Goal: Task Accomplishment & Management: Manage account settings

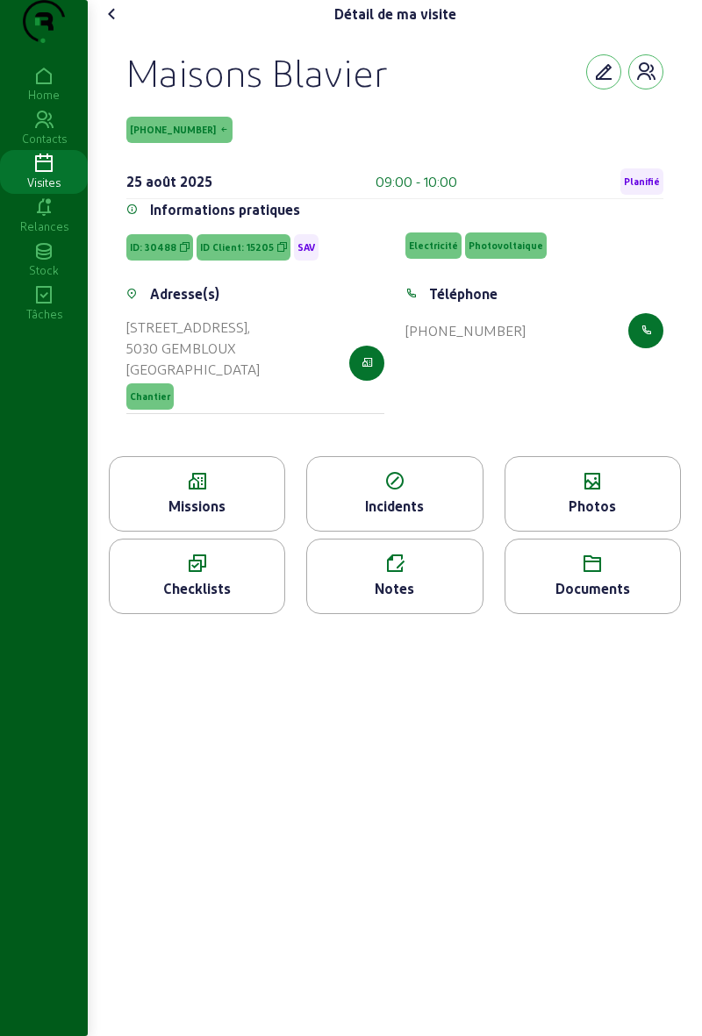
click at [567, 528] on div "Photos" at bounding box center [592, 493] width 176 height 75
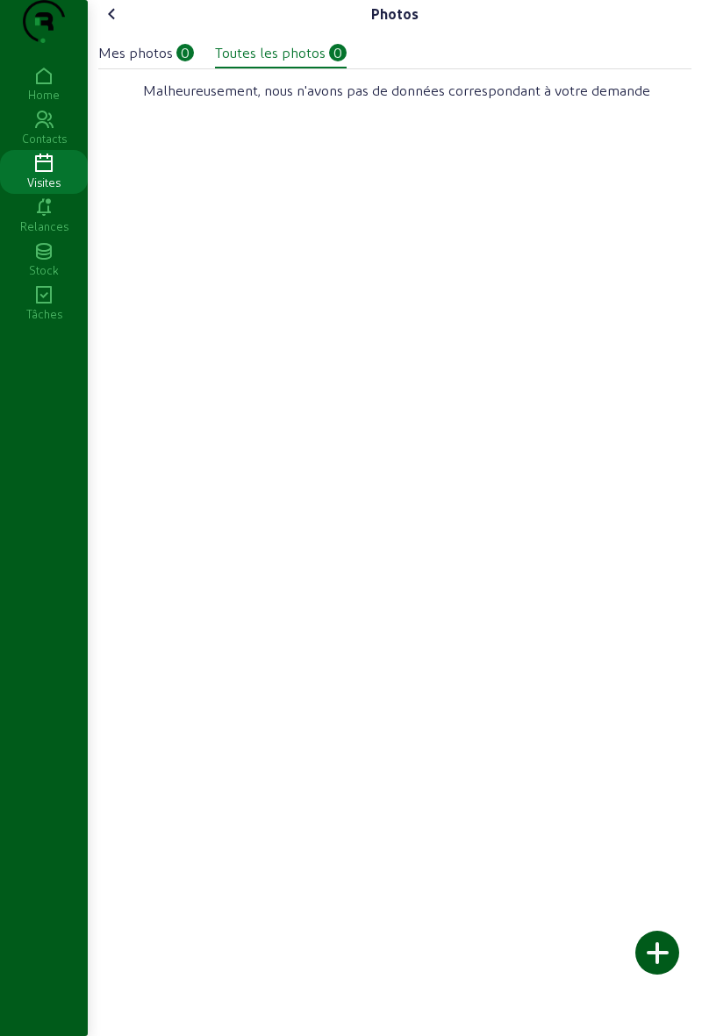
click at [135, 21] on div "Photos Mes photos 0 Toutes les photos 0 Malheureusement, nous n'avons pas de do…" at bounding box center [395, 60] width 614 height 120
click at [142, 63] on div "Mes photos" at bounding box center [135, 52] width 75 height 21
click at [117, 63] on div "Mes photos" at bounding box center [135, 52] width 75 height 21
click at [126, 28] on cam-font-icon at bounding box center [112, 14] width 28 height 28
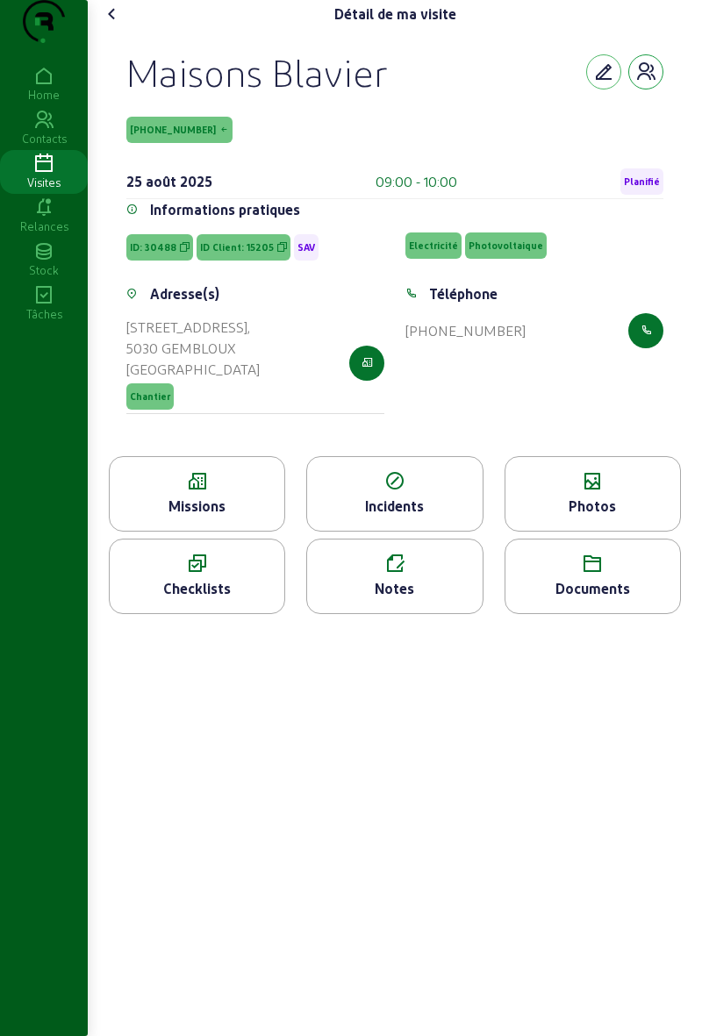
click at [644, 82] on icon "button" at bounding box center [645, 71] width 21 height 21
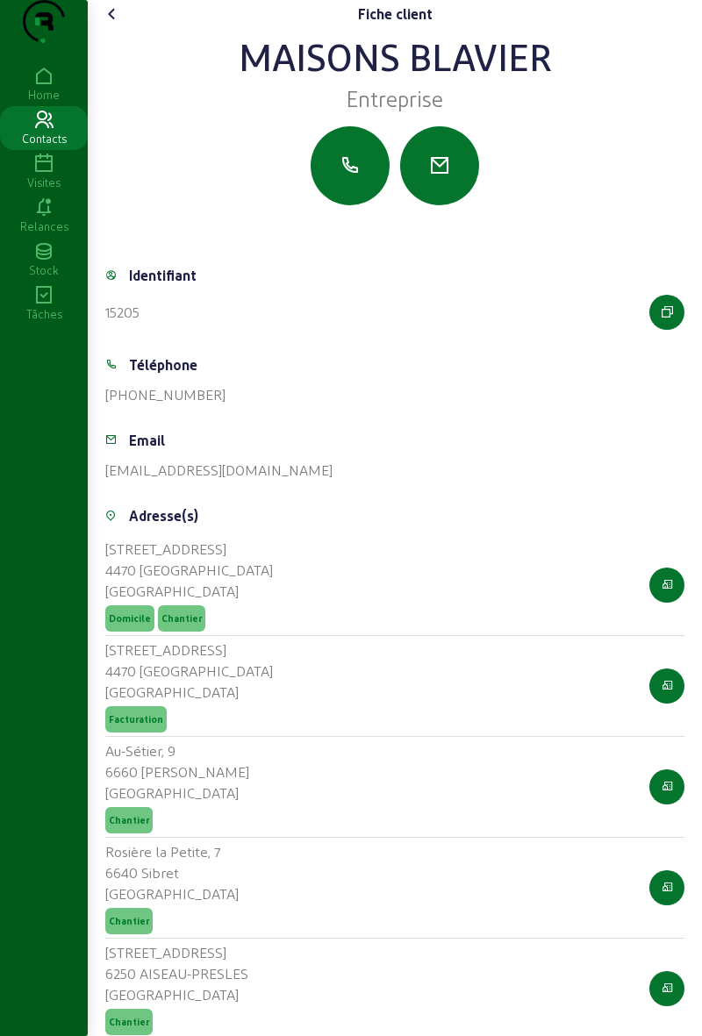
click at [123, 25] on icon at bounding box center [112, 14] width 21 height 21
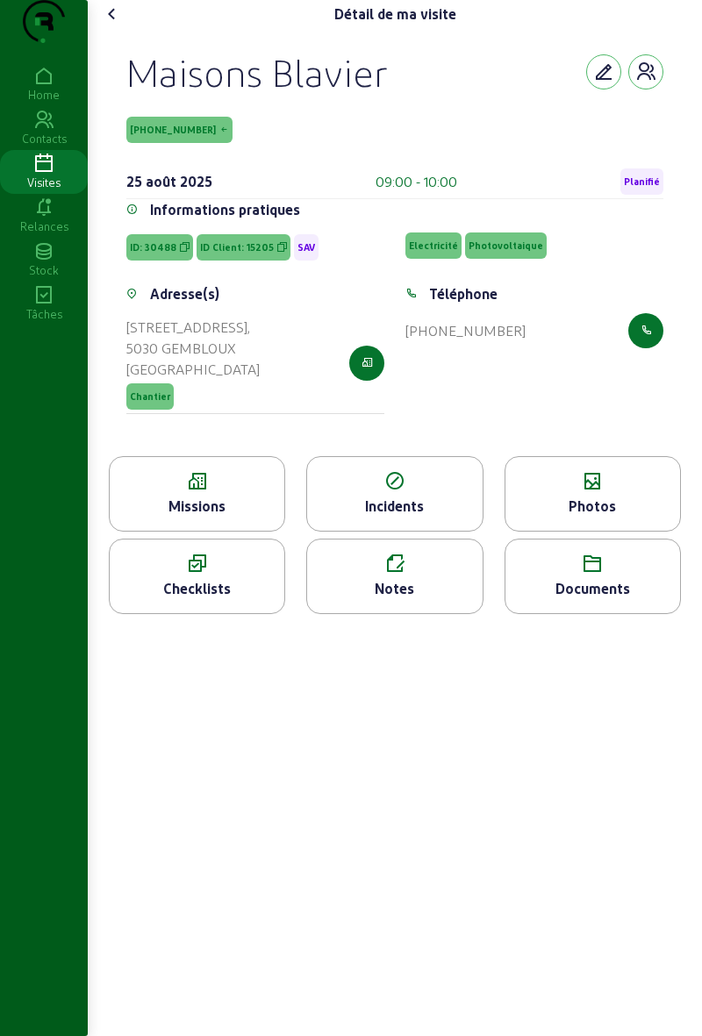
click at [118, 25] on icon at bounding box center [112, 14] width 21 height 21
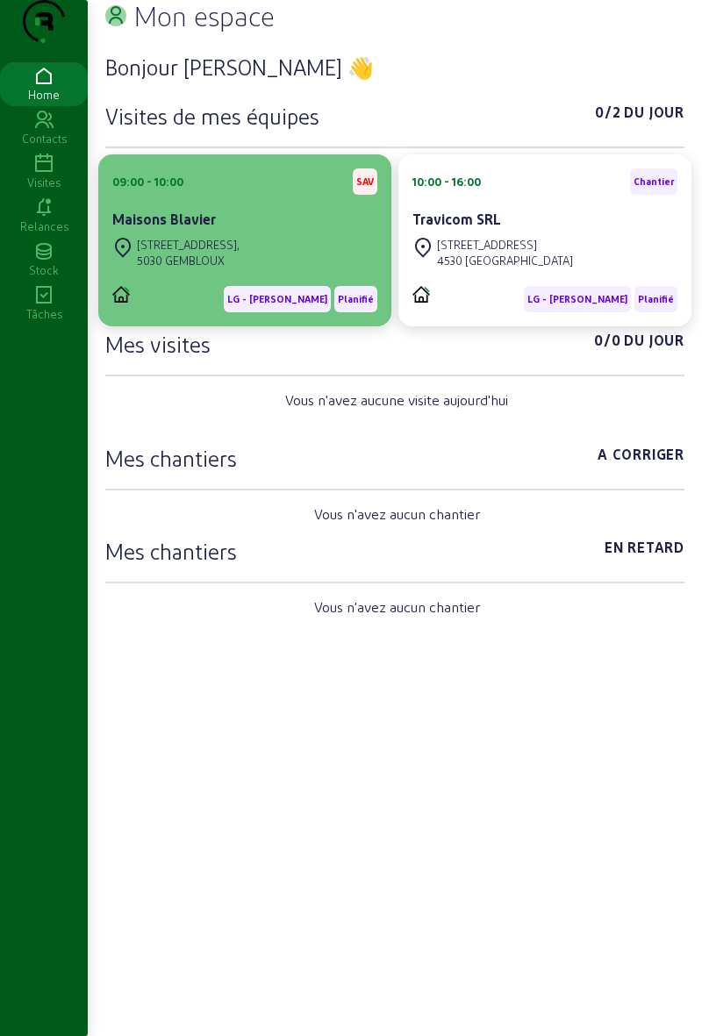
click at [302, 230] on div "Maisons Blavier" at bounding box center [244, 219] width 265 height 21
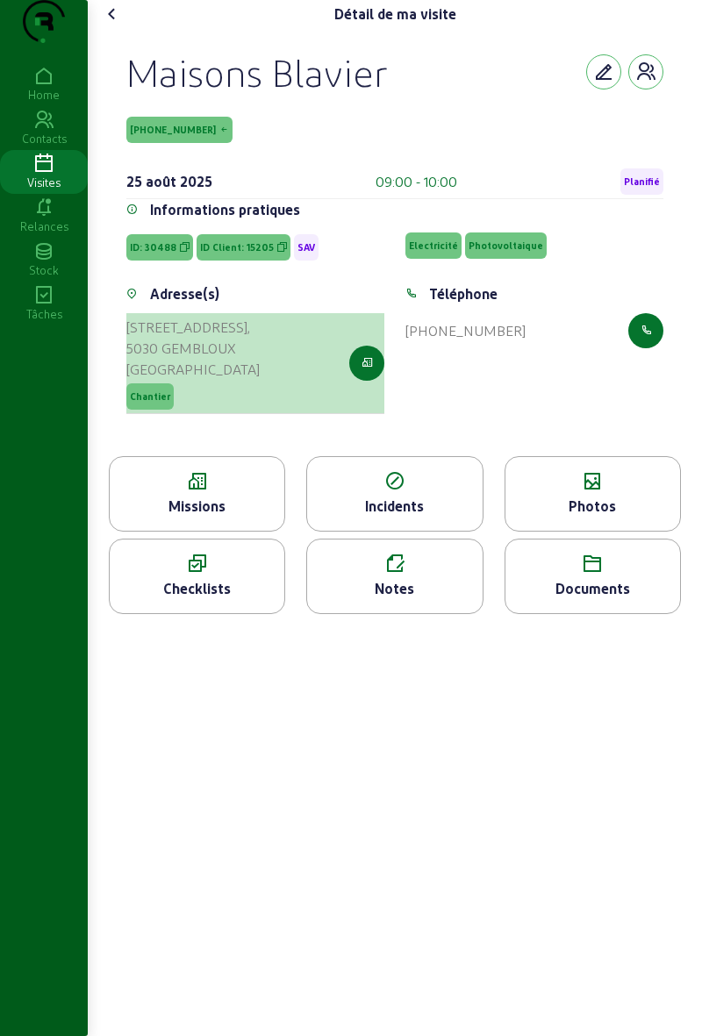
click at [183, 380] on div "[GEOGRAPHIC_DATA]" at bounding box center [192, 369] width 133 height 21
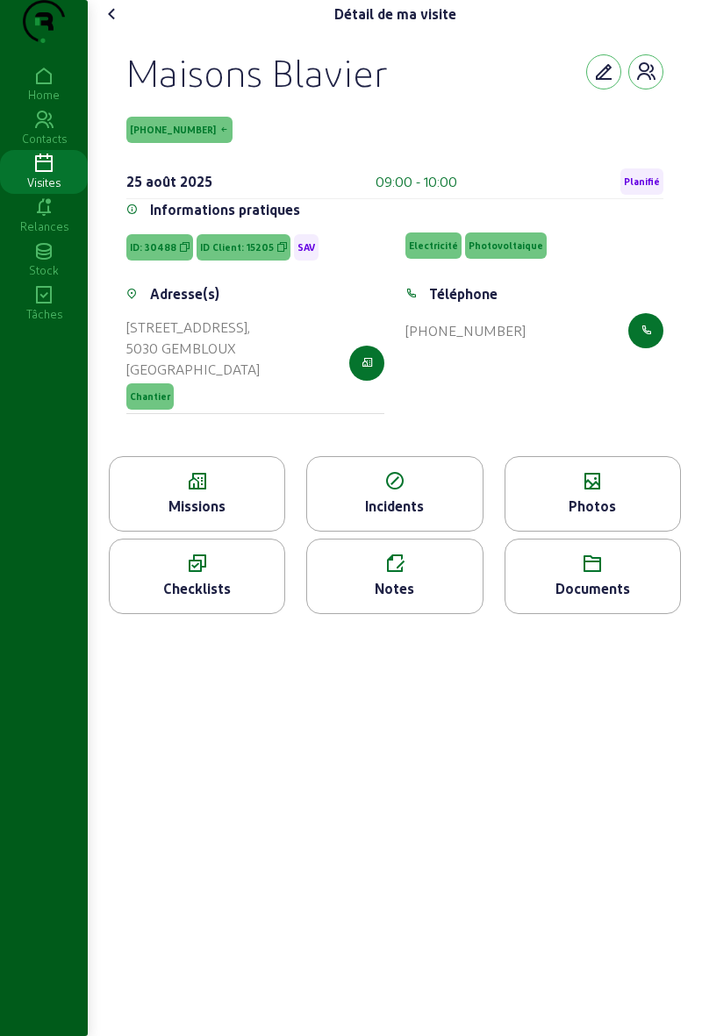
click at [126, 28] on cam-font-icon at bounding box center [112, 14] width 28 height 28
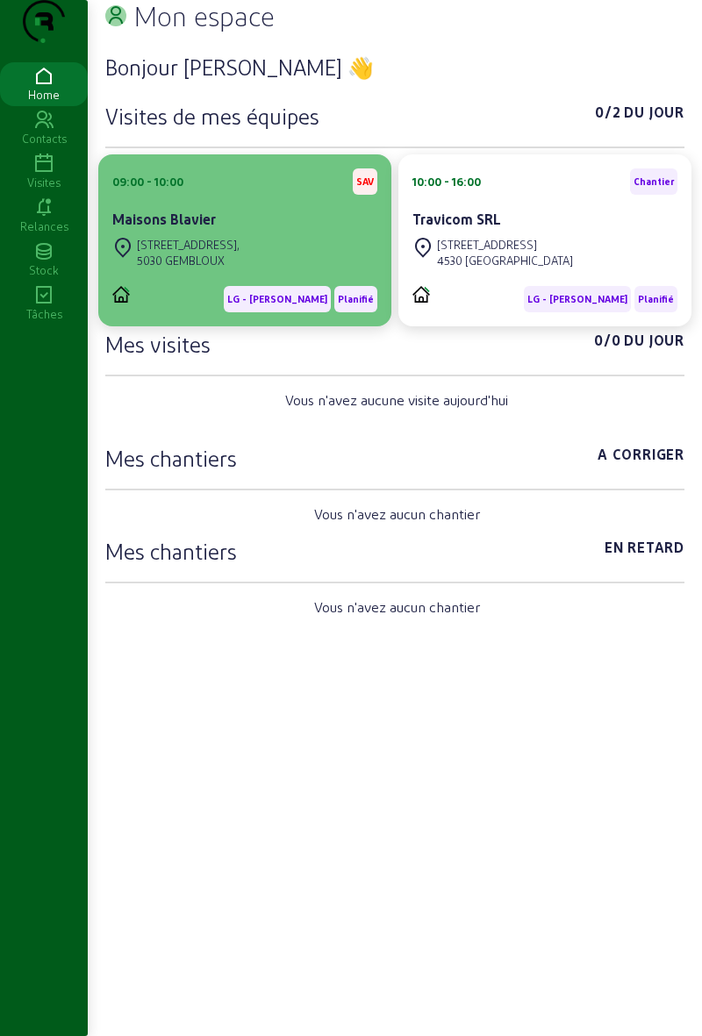
click at [291, 230] on div "Maisons Blavier" at bounding box center [244, 219] width 265 height 21
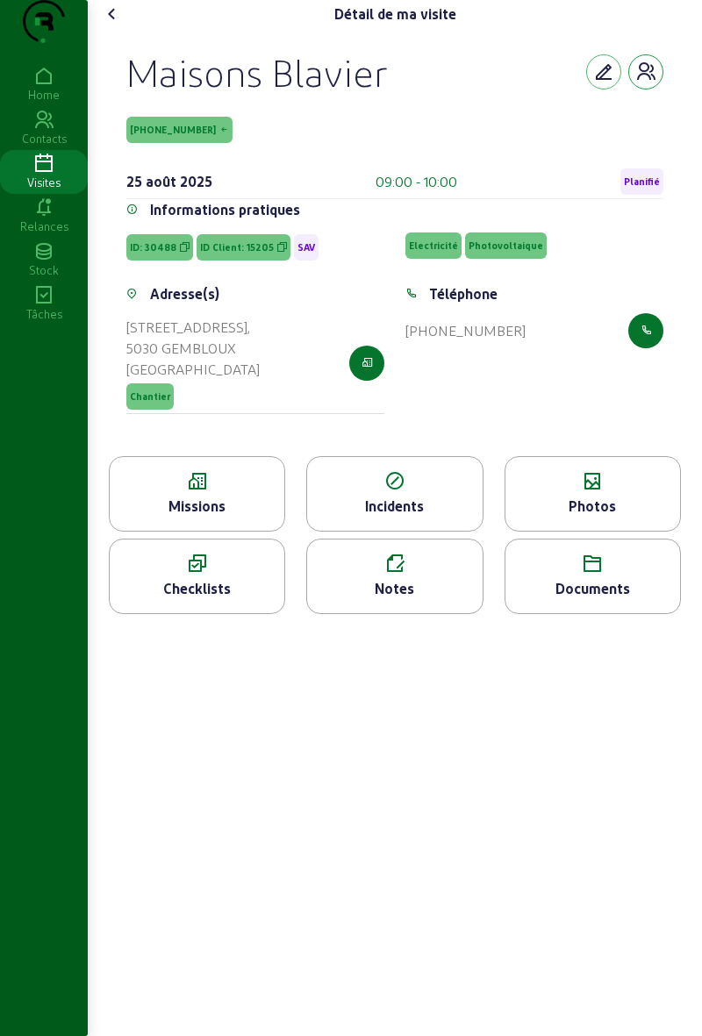
click at [651, 82] on icon "button" at bounding box center [645, 71] width 21 height 21
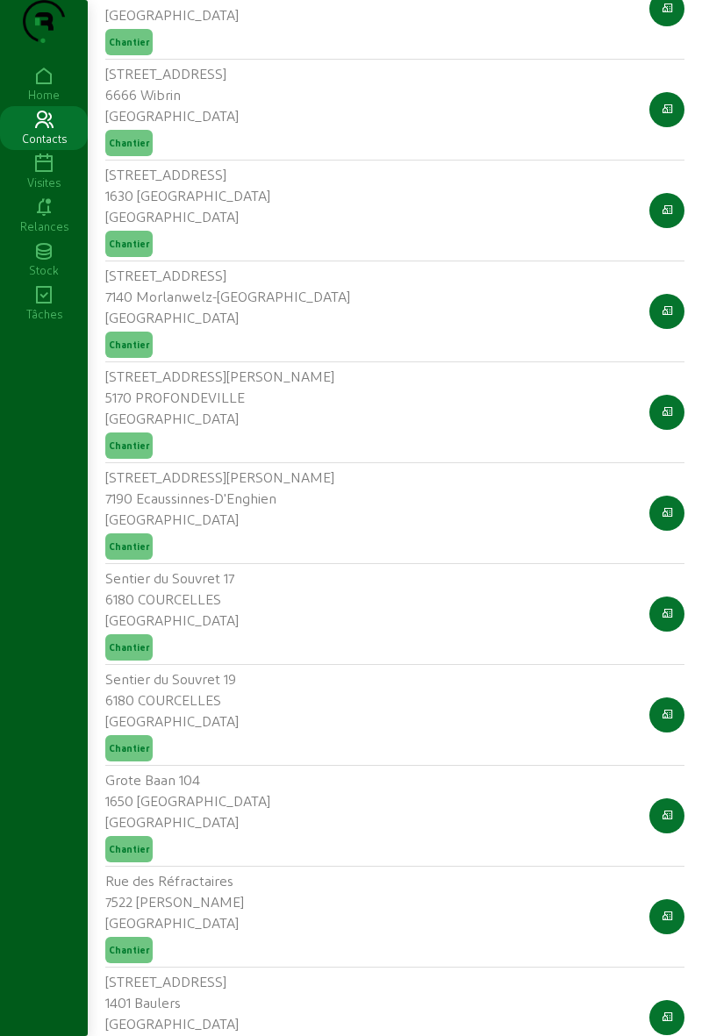
scroll to position [10329, 0]
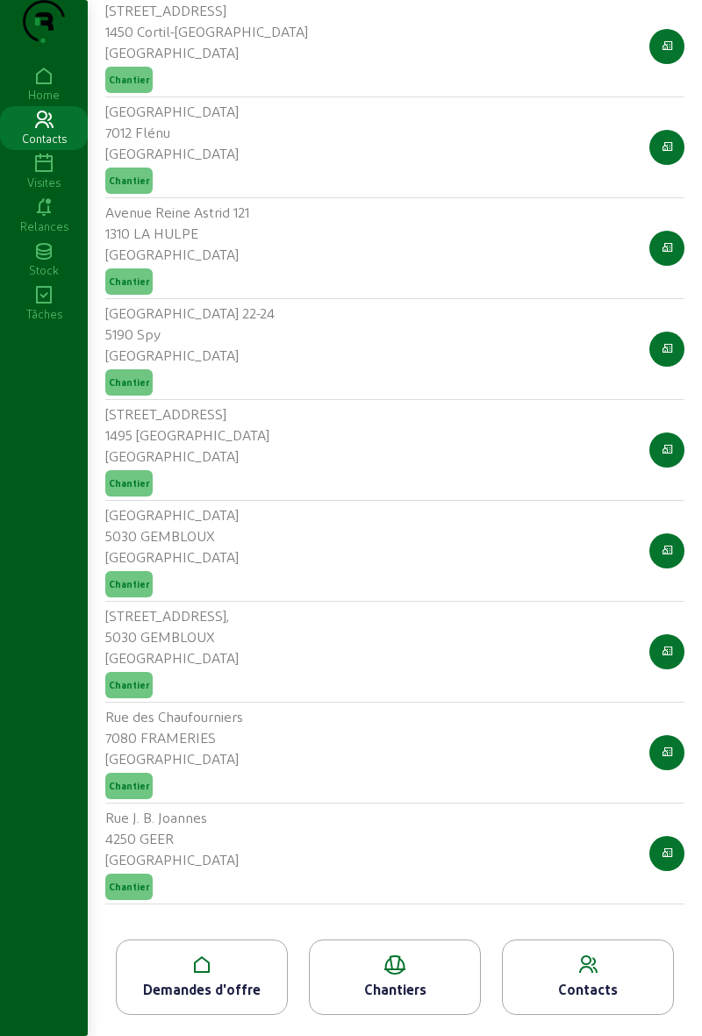
click at [424, 980] on div "Chantiers" at bounding box center [395, 989] width 170 height 21
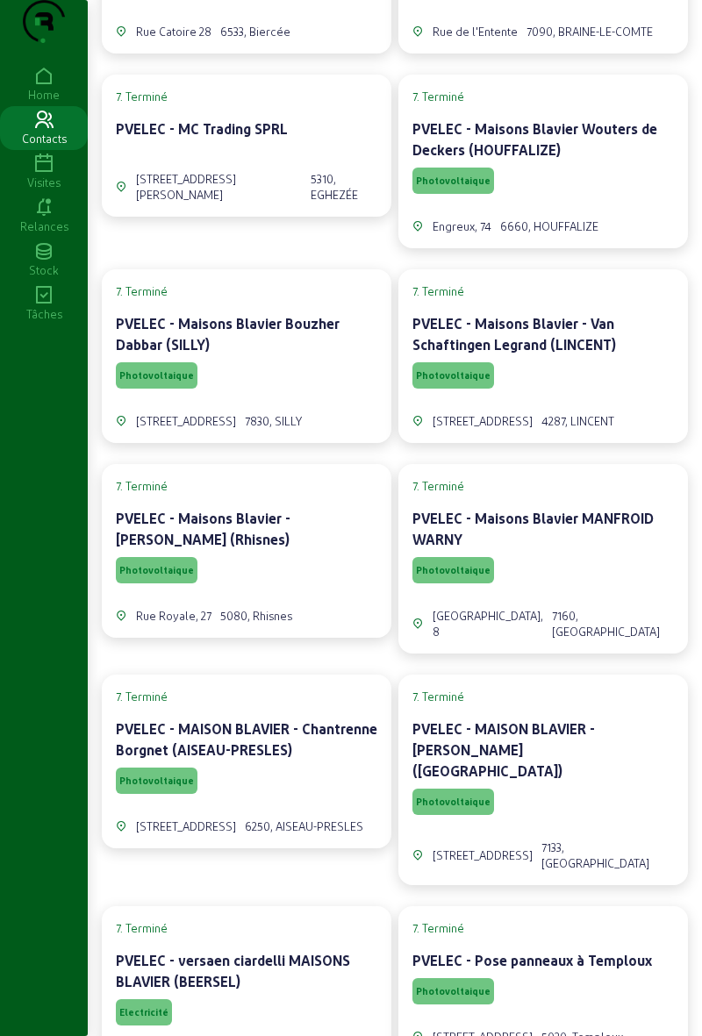
scroll to position [7776, 0]
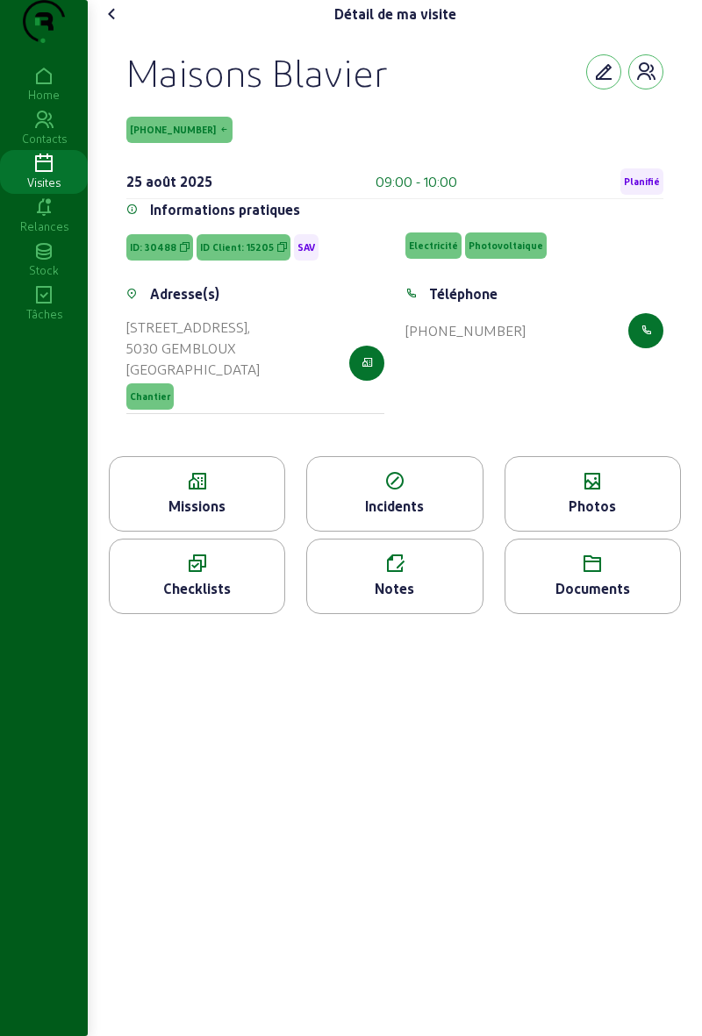
click at [233, 517] on div "Missions" at bounding box center [197, 506] width 175 height 21
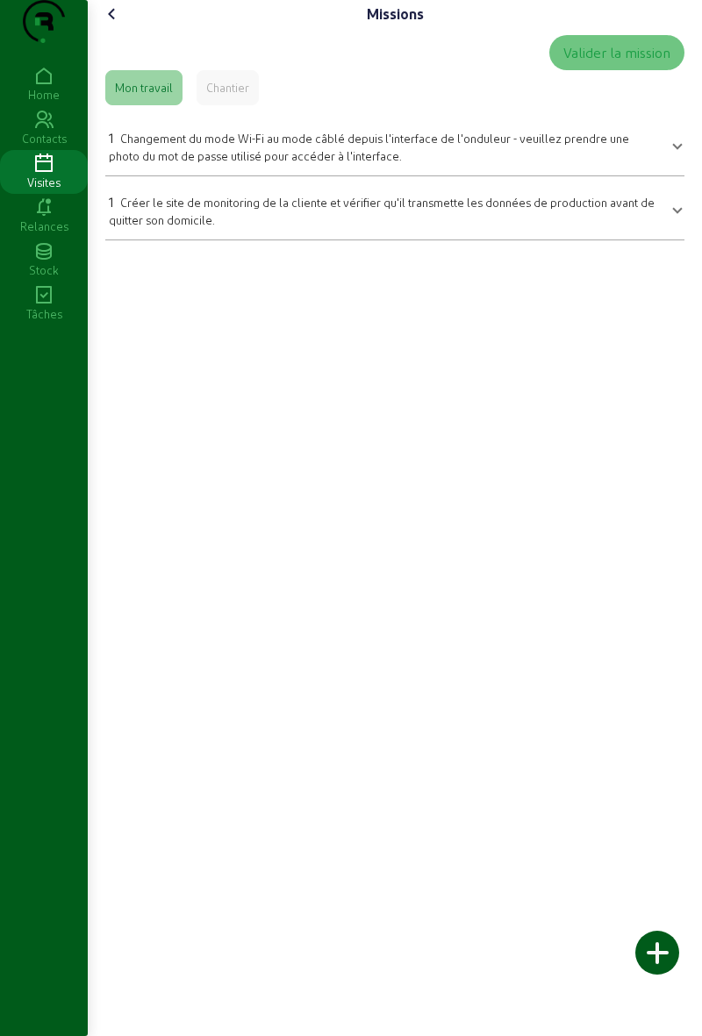
click at [105, 28] on cam-font-icon at bounding box center [112, 14] width 28 height 28
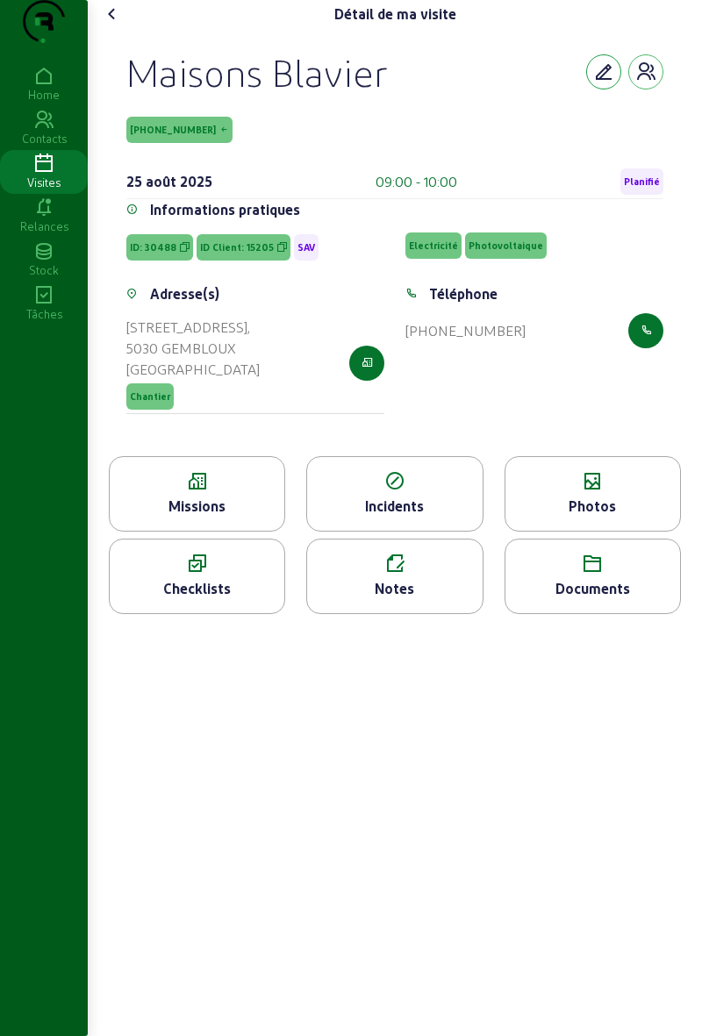
click at [597, 82] on icon "button" at bounding box center [603, 71] width 21 height 21
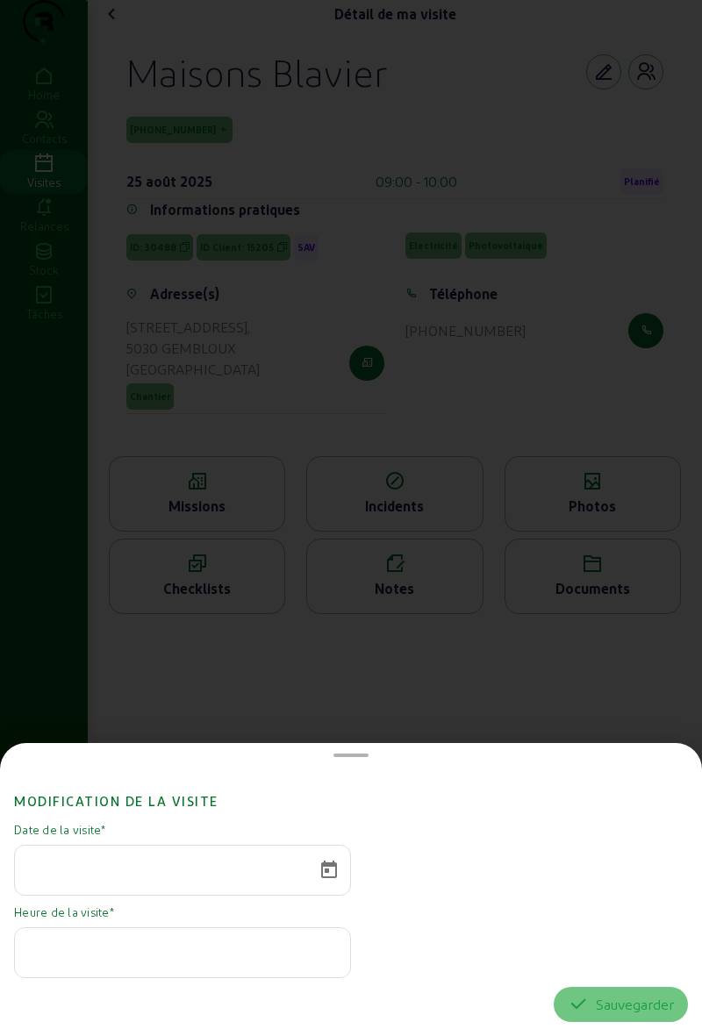
click at [626, 585] on div at bounding box center [351, 518] width 702 height 1036
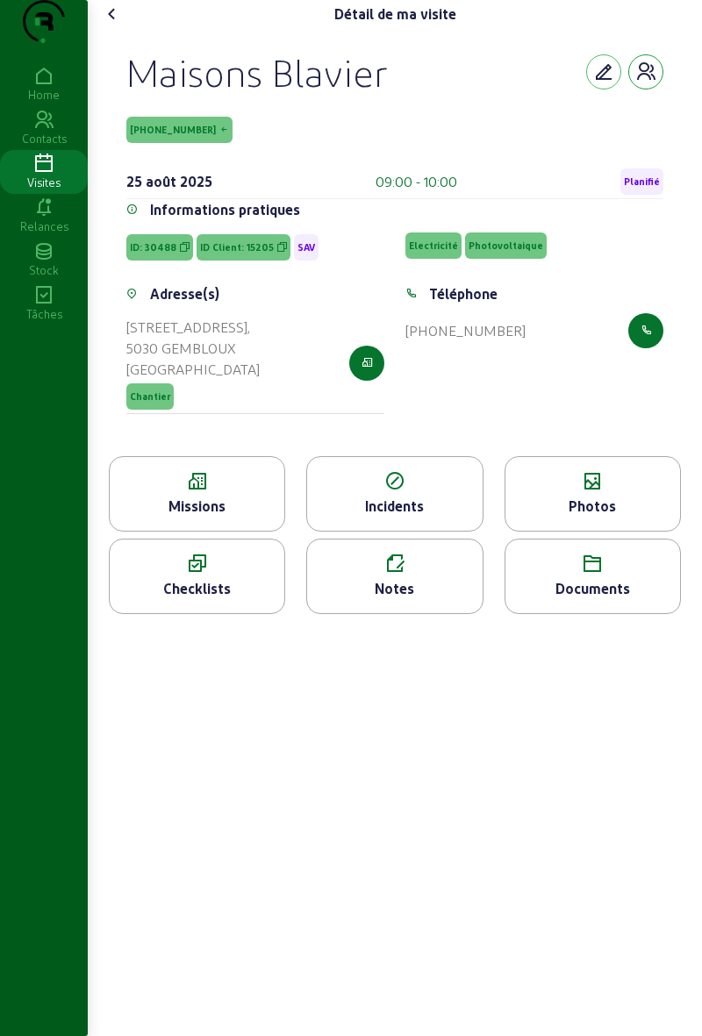
click at [635, 82] on icon "button" at bounding box center [645, 71] width 21 height 21
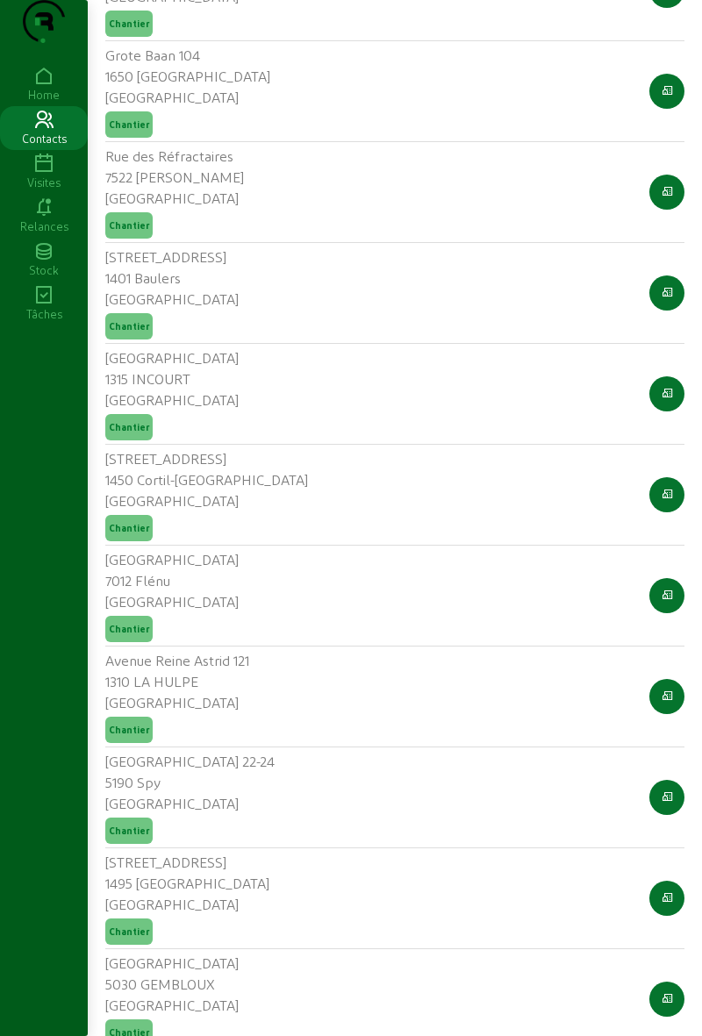
scroll to position [10329, 0]
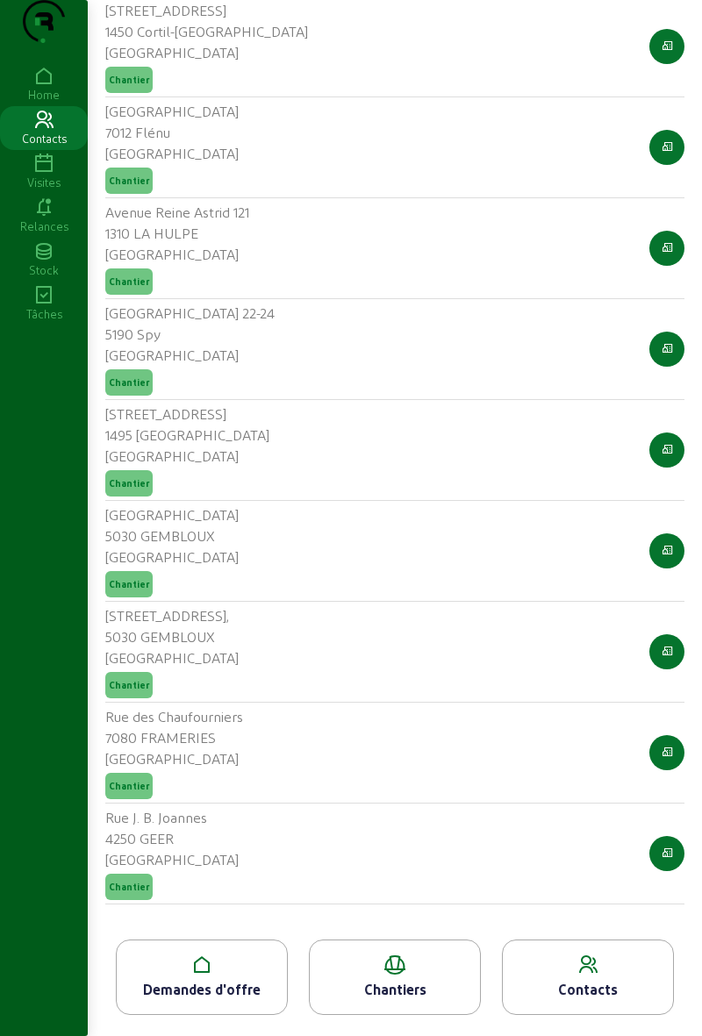
click at [637, 988] on div "Contacts" at bounding box center [588, 989] width 170 height 21
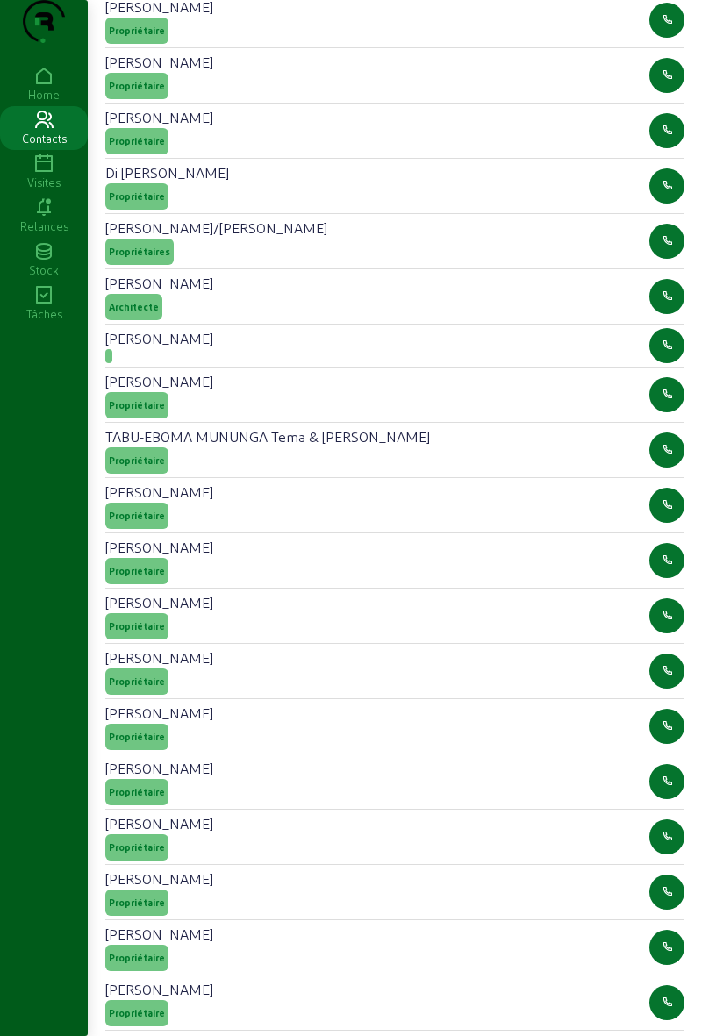
scroll to position [5291, 0]
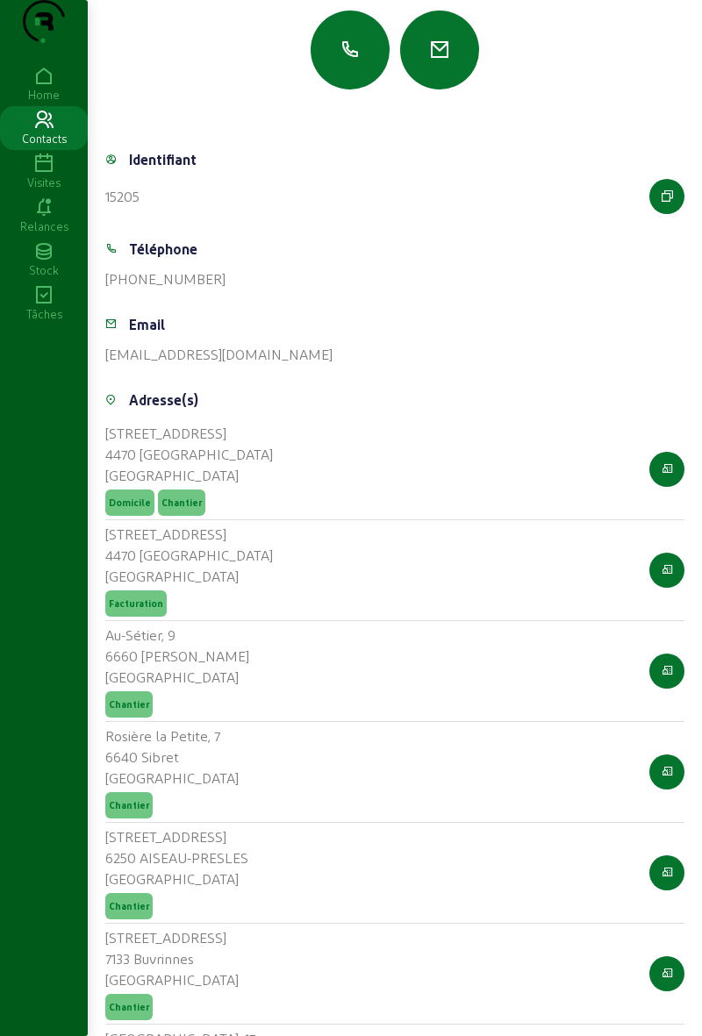
scroll to position [119, 0]
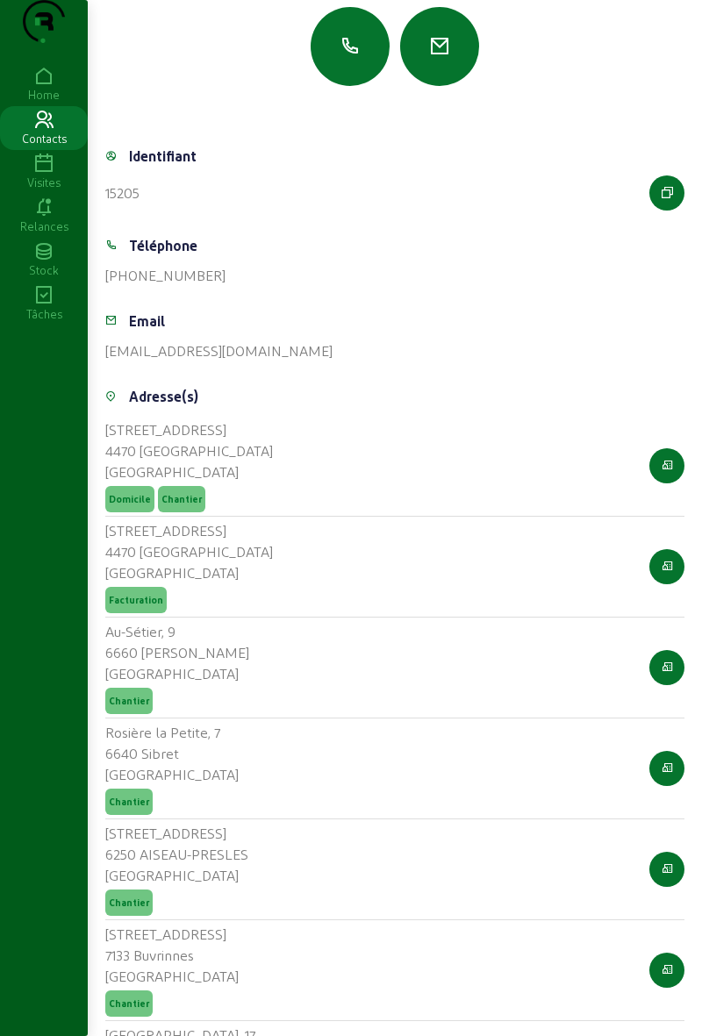
click at [151, 64] on div at bounding box center [394, 46] width 579 height 79
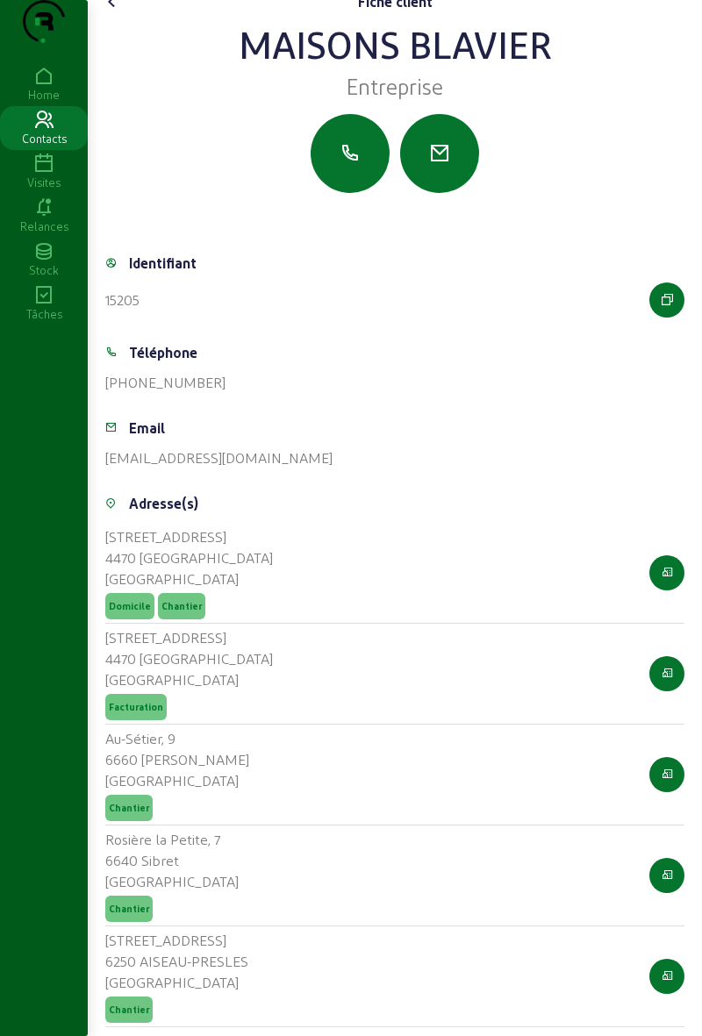
scroll to position [11, 0]
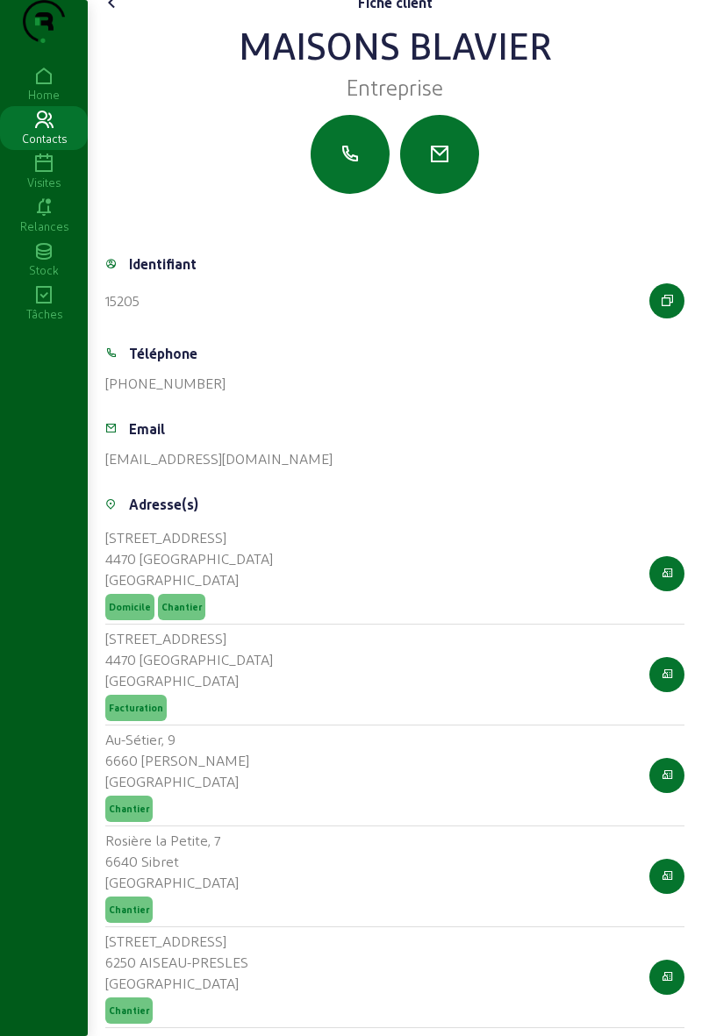
click at [47, 218] on icon at bounding box center [44, 207] width 88 height 21
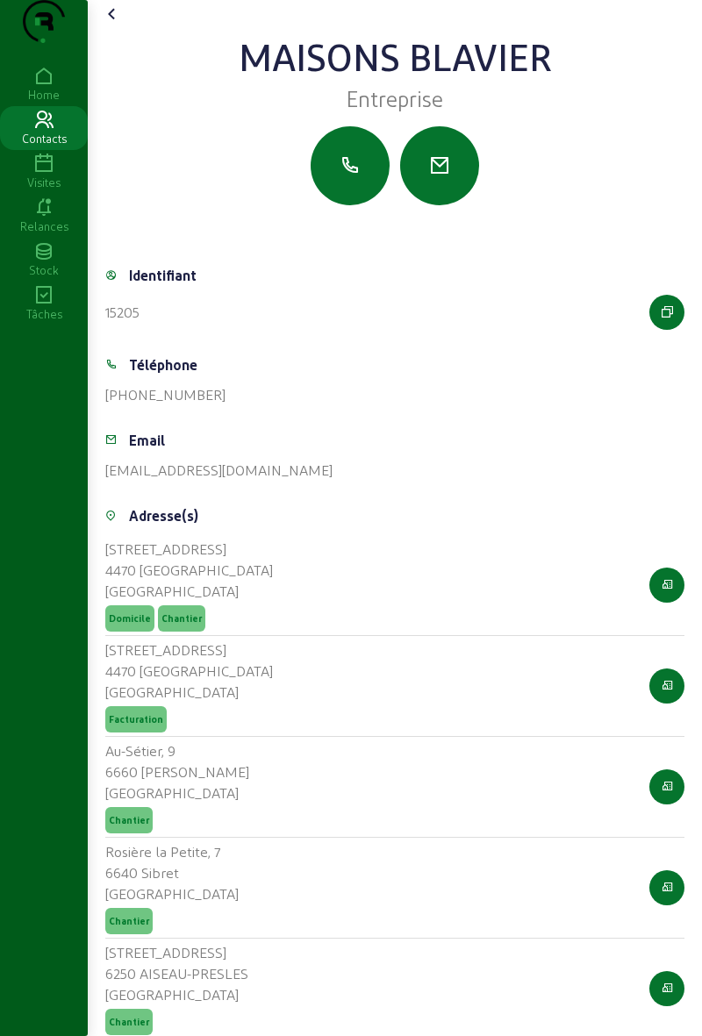
click at [47, 175] on icon at bounding box center [44, 164] width 88 height 21
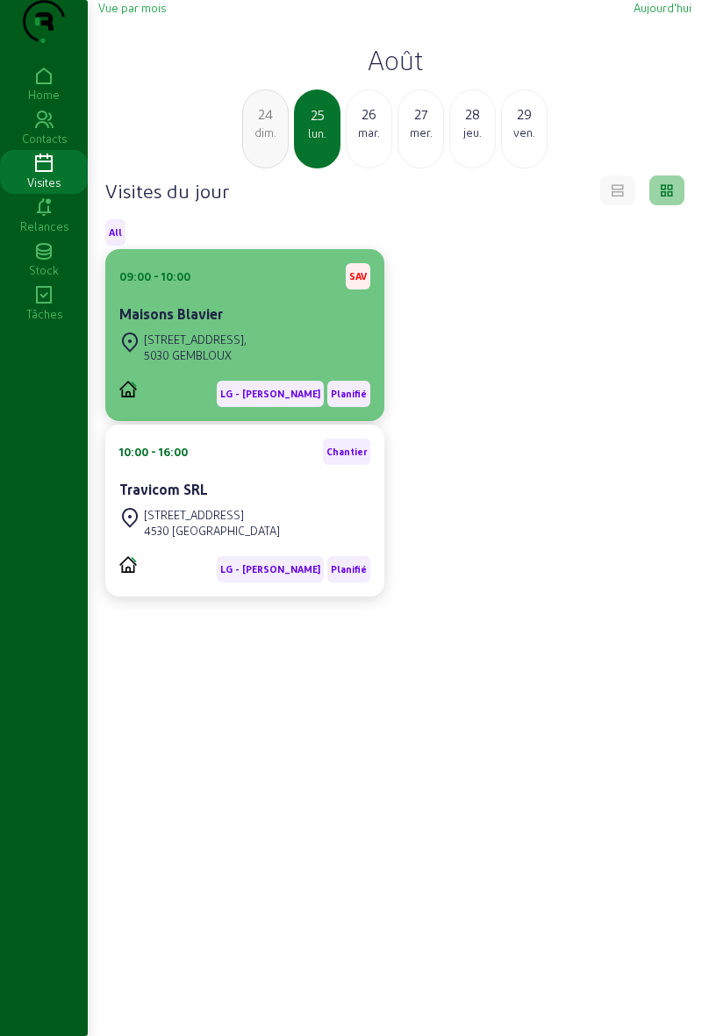
click at [312, 325] on div "Maisons Blavier" at bounding box center [244, 314] width 251 height 21
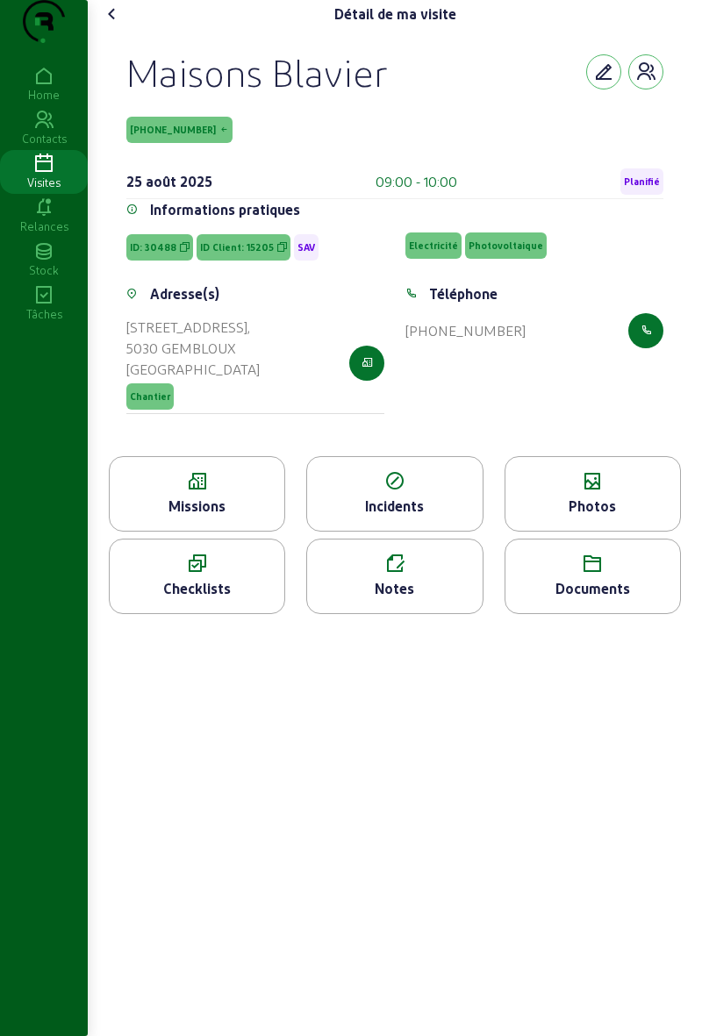
click at [641, 188] on span "Planifié" at bounding box center [642, 181] width 36 height 12
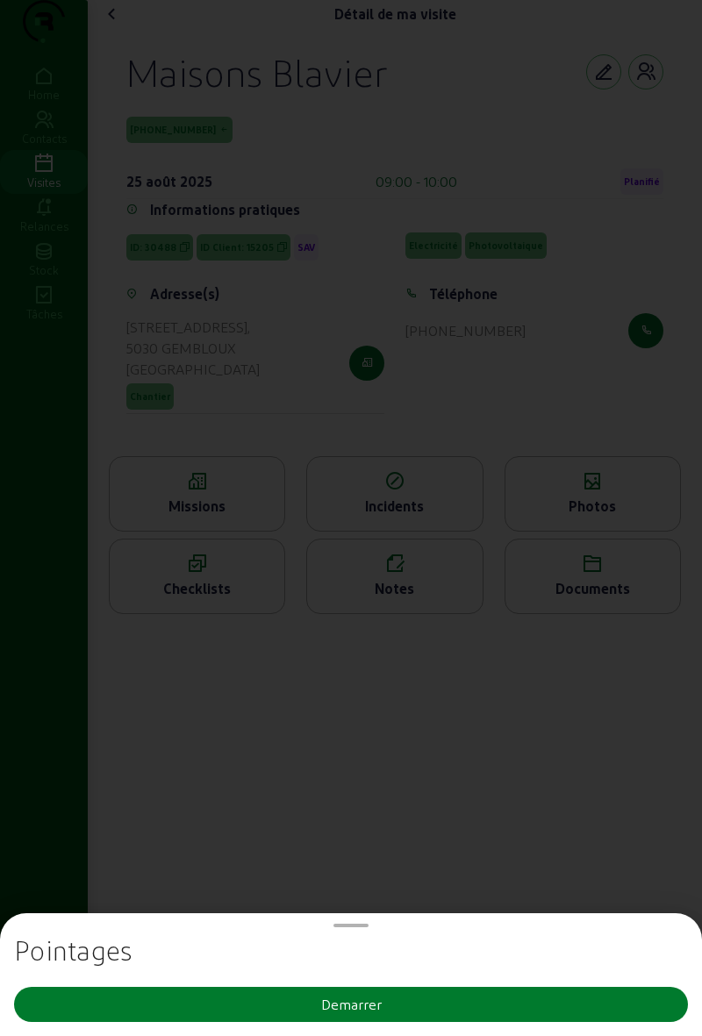
click at [403, 1002] on button "Demarrer" at bounding box center [351, 1004] width 674 height 35
